Goal: Find specific page/section: Find specific page/section

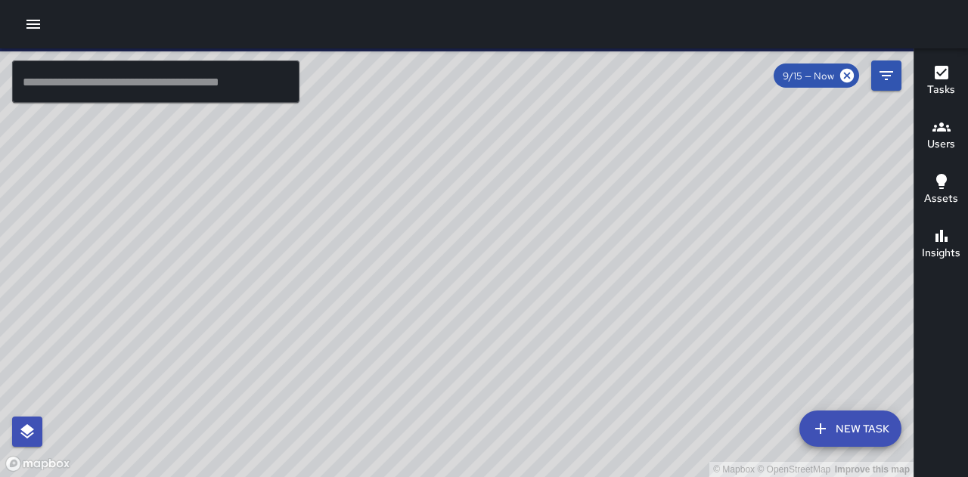
drag, startPoint x: 490, startPoint y: 368, endPoint x: 432, endPoint y: 297, distance: 92.5
click at [432, 297] on div "© Mapbox © OpenStreetMap Improve this map" at bounding box center [457, 262] width 914 height 429
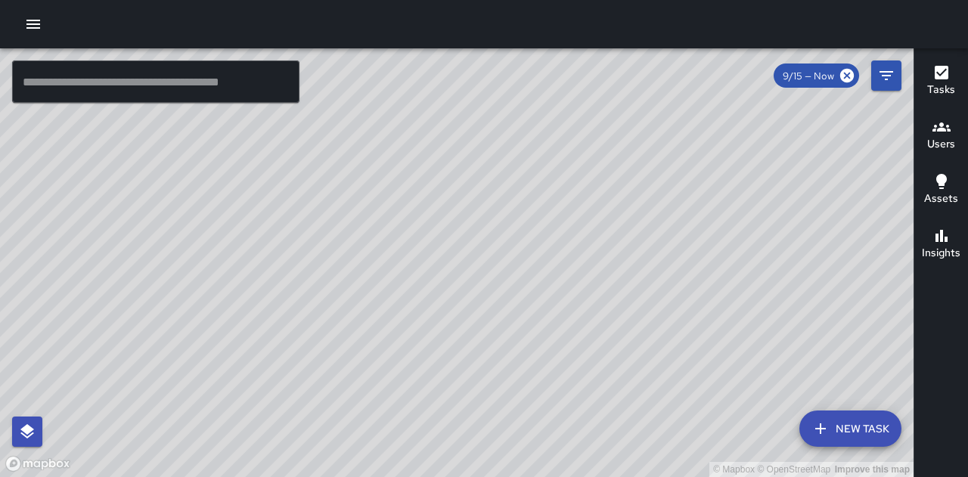
drag, startPoint x: 805, startPoint y: 322, endPoint x: 764, endPoint y: 380, distance: 70.5
drag, startPoint x: 764, startPoint y: 380, endPoint x: 587, endPoint y: 400, distance: 178.2
click at [573, 412] on div "© Mapbox © OpenStreetMap Improve this map" at bounding box center [457, 262] width 914 height 429
click at [947, 70] on icon "button" at bounding box center [942, 73] width 14 height 14
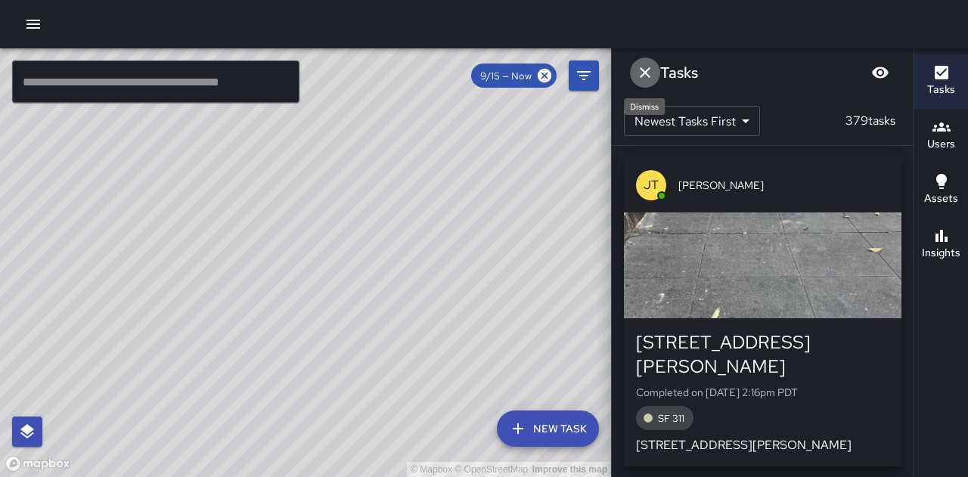
click at [651, 76] on icon "Dismiss" at bounding box center [645, 73] width 18 height 18
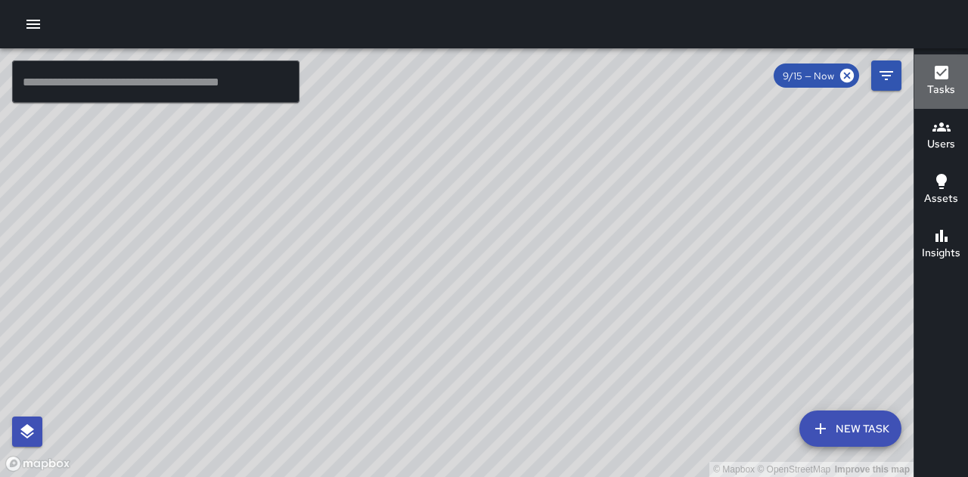
click at [930, 83] on h6 "Tasks" at bounding box center [942, 90] width 28 height 17
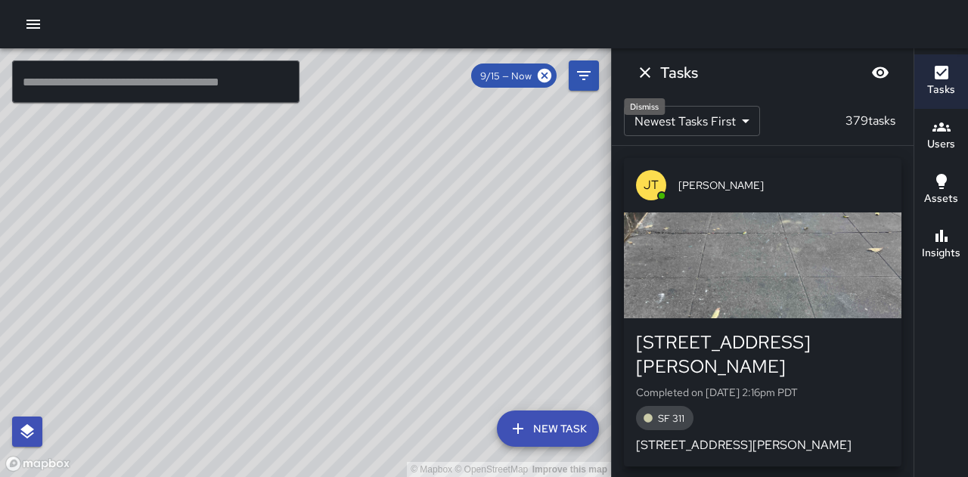
click at [644, 70] on icon "Dismiss" at bounding box center [645, 73] width 18 height 18
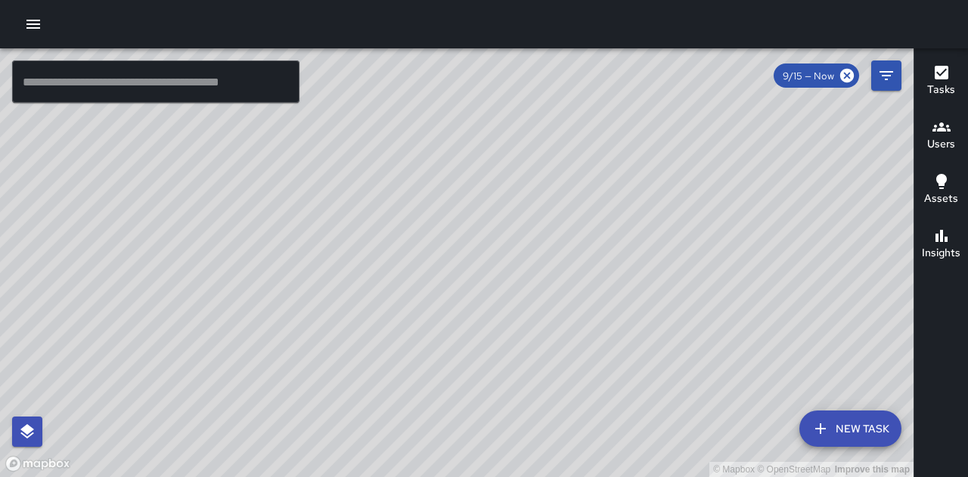
drag, startPoint x: 702, startPoint y: 308, endPoint x: 688, endPoint y: 346, distance: 40.5
click at [688, 346] on div "© Mapbox © OpenStreetMap Improve this map" at bounding box center [457, 262] width 914 height 429
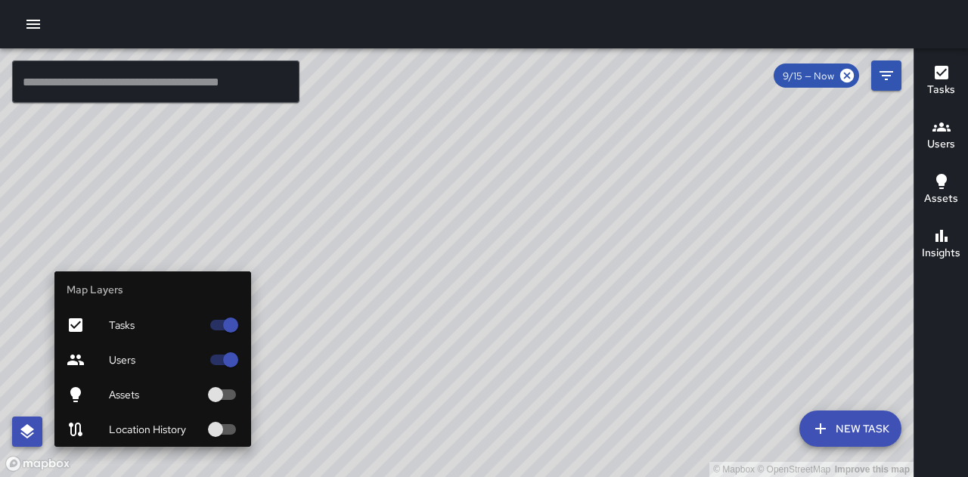
click at [26, 429] on icon "button" at bounding box center [27, 431] width 14 height 14
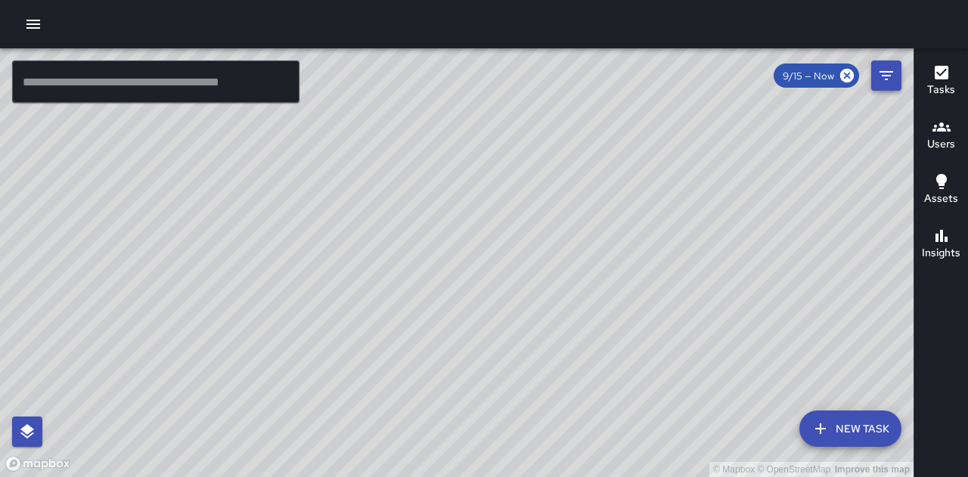
click at [887, 77] on icon "Filters" at bounding box center [887, 76] width 18 height 18
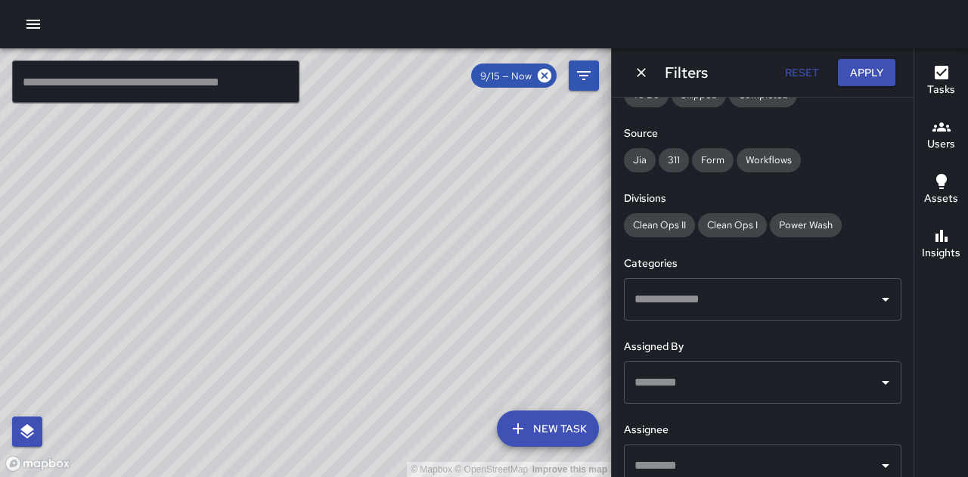
scroll to position [303, 0]
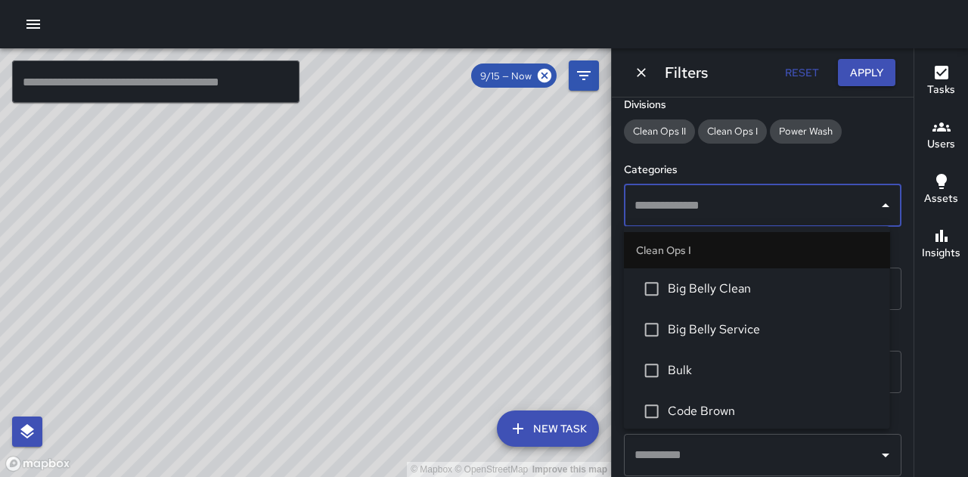
click at [707, 204] on input "text" at bounding box center [751, 205] width 241 height 29
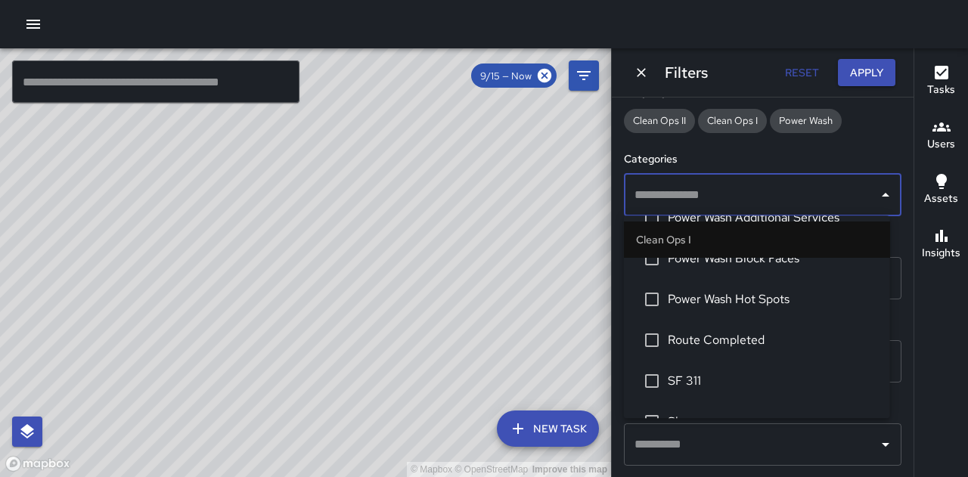
scroll to position [454, 0]
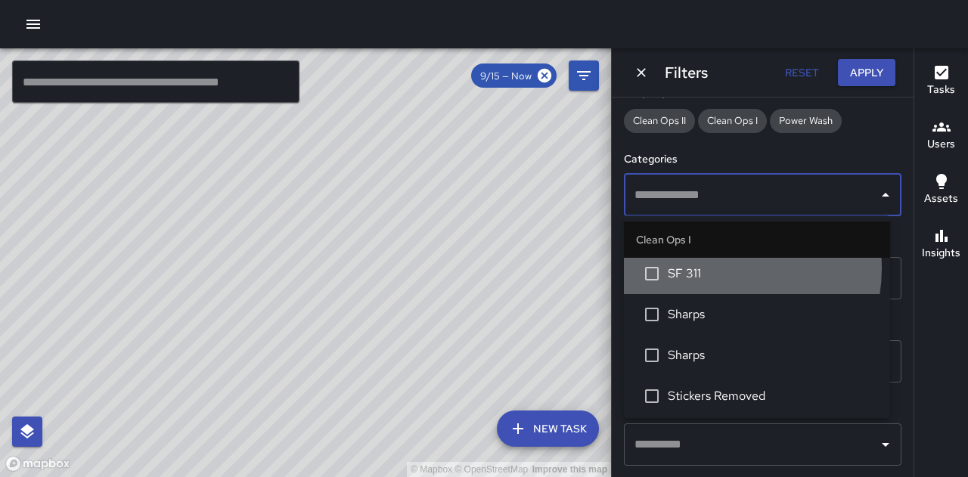
click at [713, 269] on span "SF 311" at bounding box center [773, 274] width 210 height 18
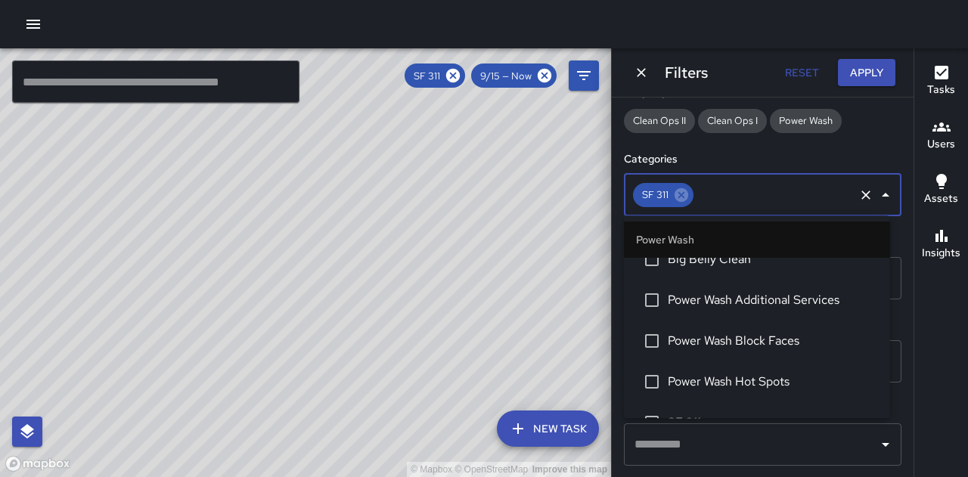
scroll to position [1286, 0]
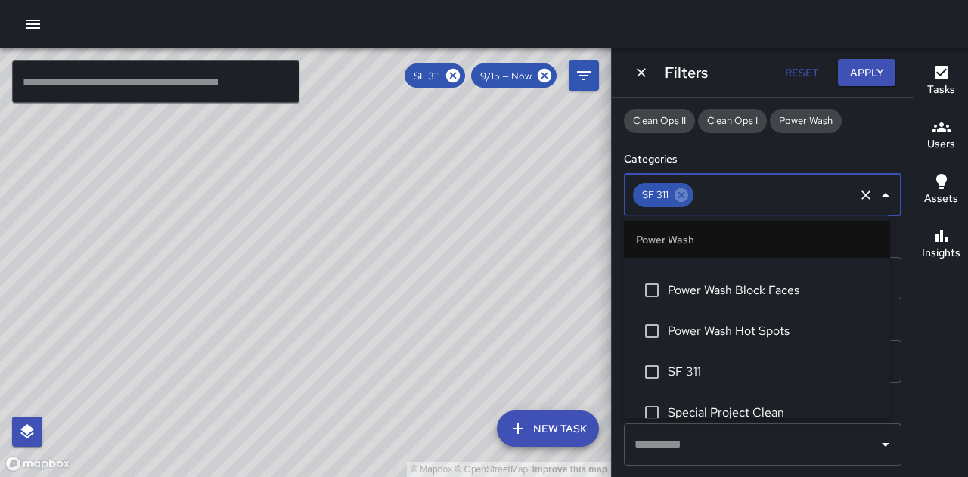
click at [679, 364] on span "SF 311" at bounding box center [773, 372] width 210 height 18
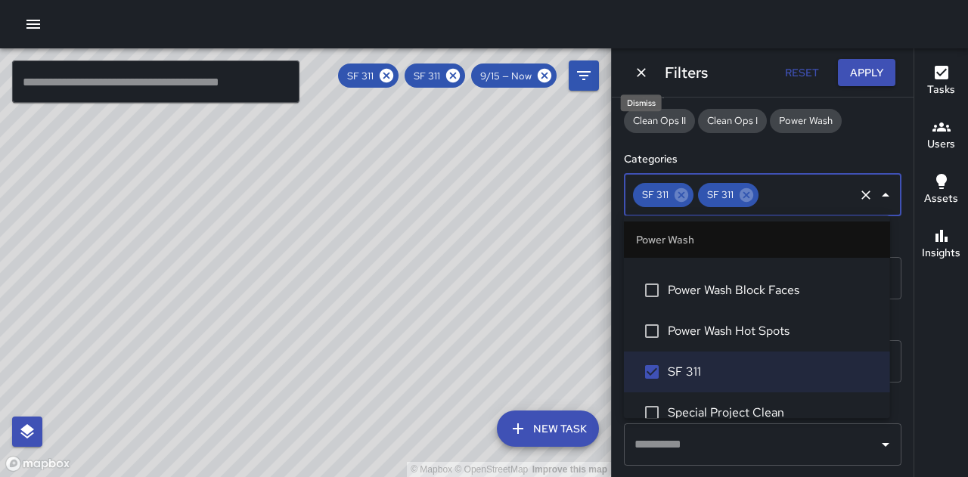
click at [642, 76] on icon "Dismiss" at bounding box center [641, 72] width 15 height 15
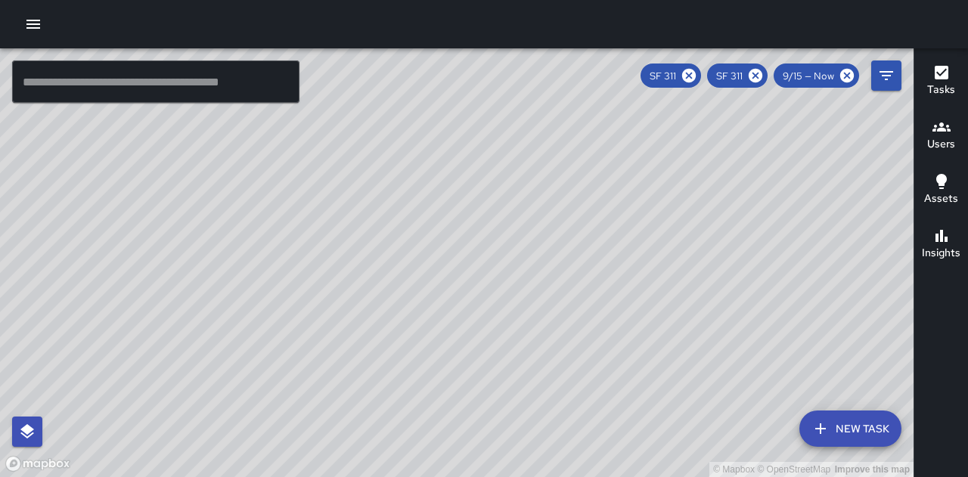
click at [938, 71] on icon "button" at bounding box center [942, 73] width 14 height 14
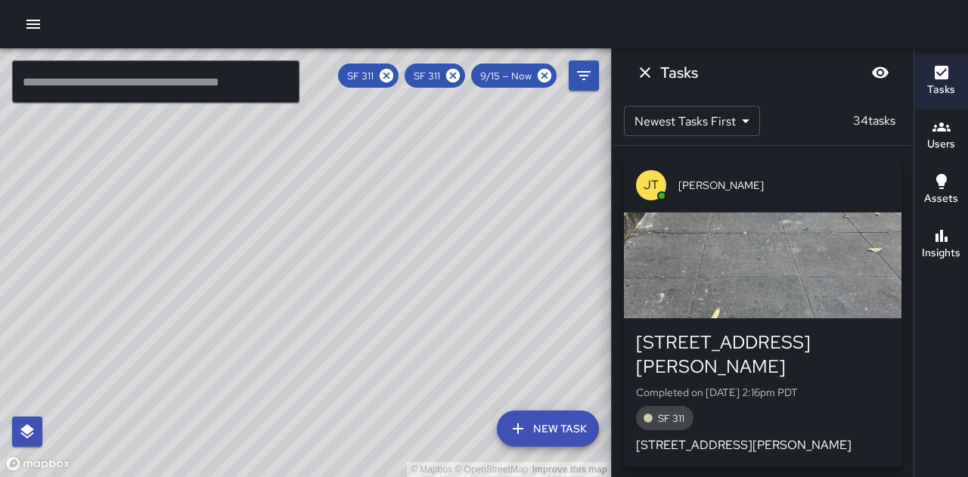
click at [32, 20] on icon "button" at bounding box center [33, 24] width 14 height 9
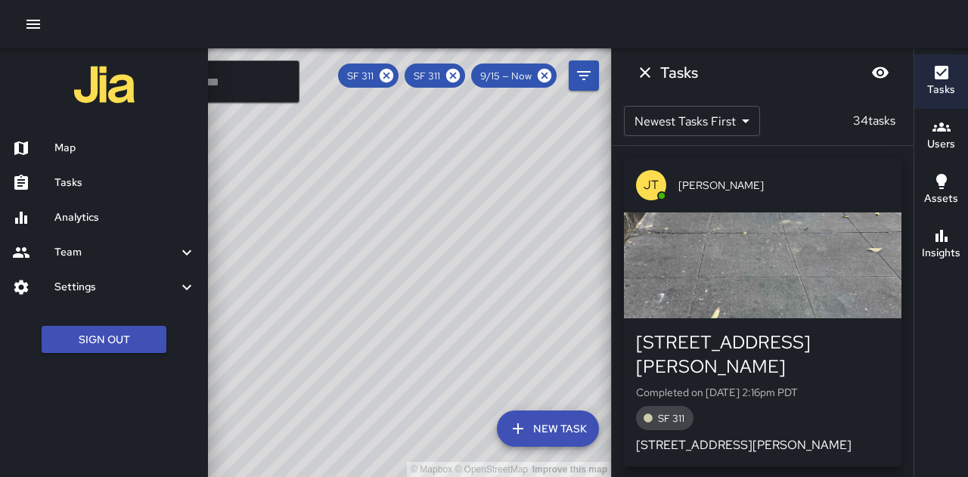
click at [498, 210] on div at bounding box center [484, 238] width 968 height 477
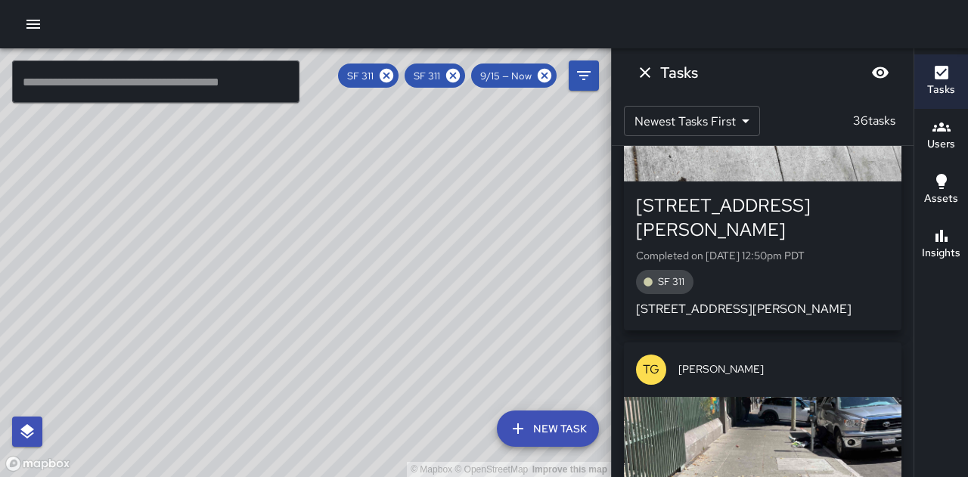
scroll to position [3593, 0]
